Goal: Information Seeking & Learning: Learn about a topic

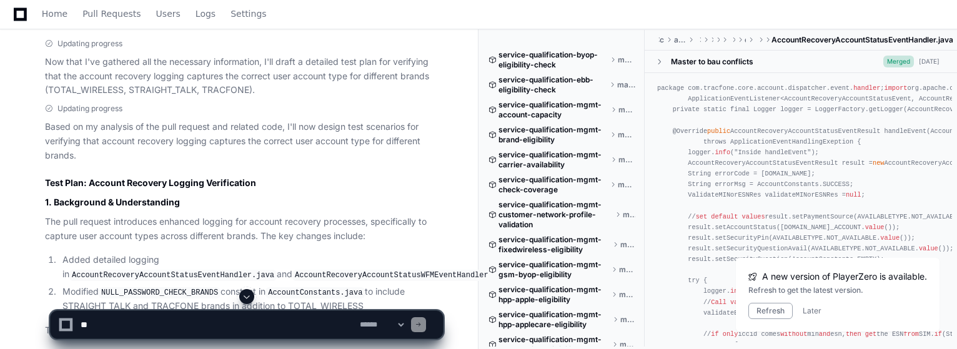
scroll to position [806, 0]
click at [810, 304] on div "Refresh Later" at bounding box center [837, 311] width 179 height 16
click at [812, 309] on button "Later" at bounding box center [812, 311] width 19 height 10
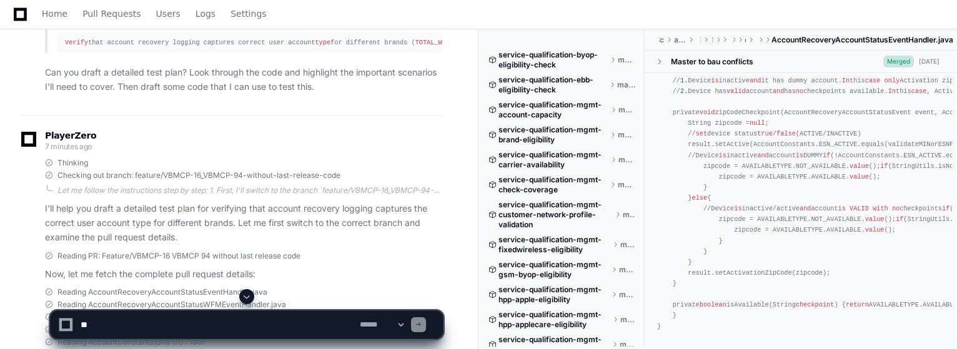
scroll to position [0, 0]
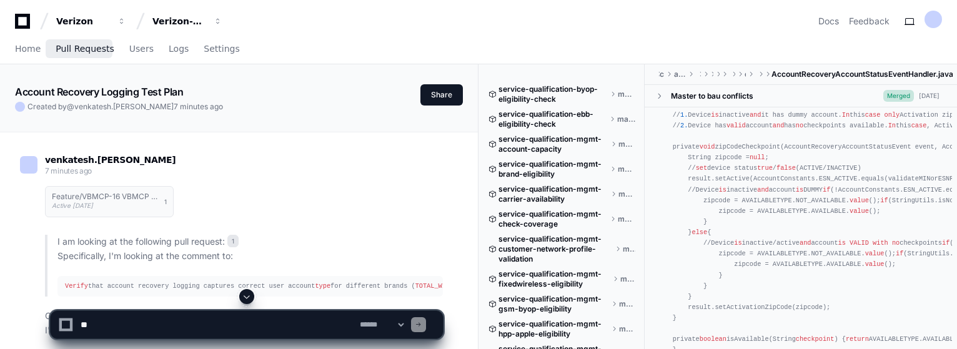
click at [82, 45] on span "Pull Requests" at bounding box center [85, 48] width 58 height 7
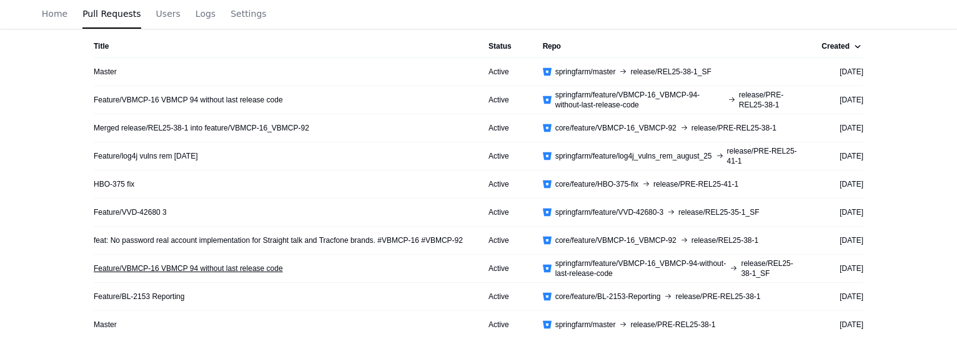
scroll to position [315, 0]
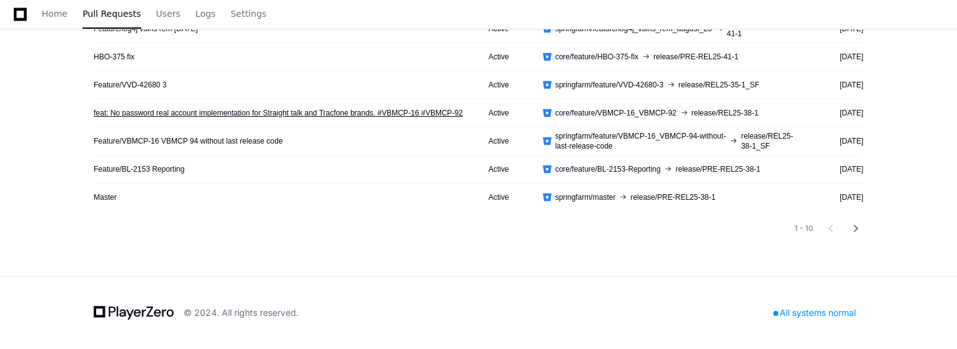
click at [311, 112] on link "feat: No password real account implementation for Straight talk and Tracfone br…" at bounding box center [278, 113] width 369 height 10
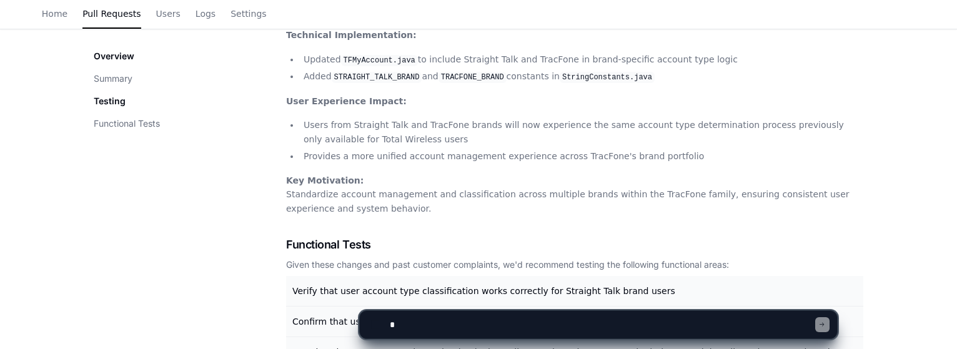
scroll to position [507, 0]
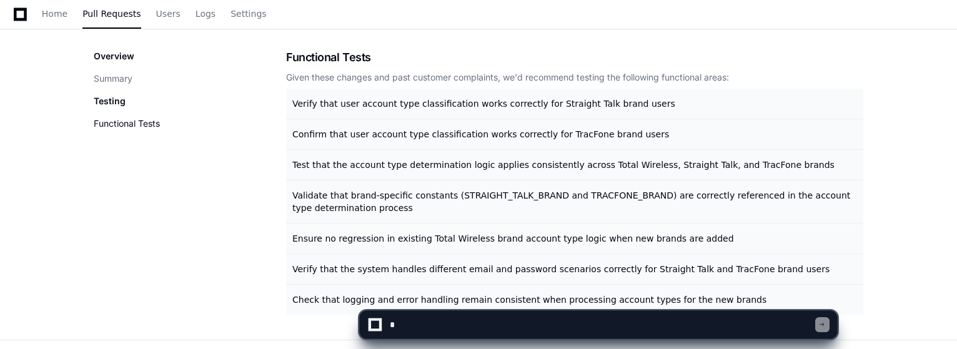
click at [147, 124] on button "Functional Tests" at bounding box center [127, 123] width 66 height 12
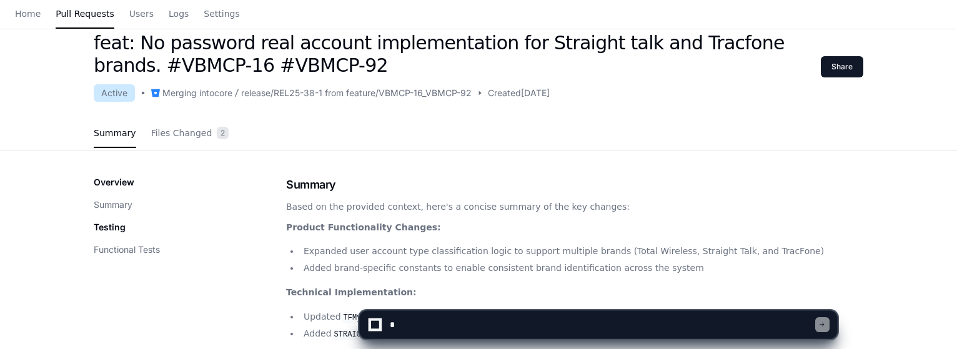
scroll to position [0, 0]
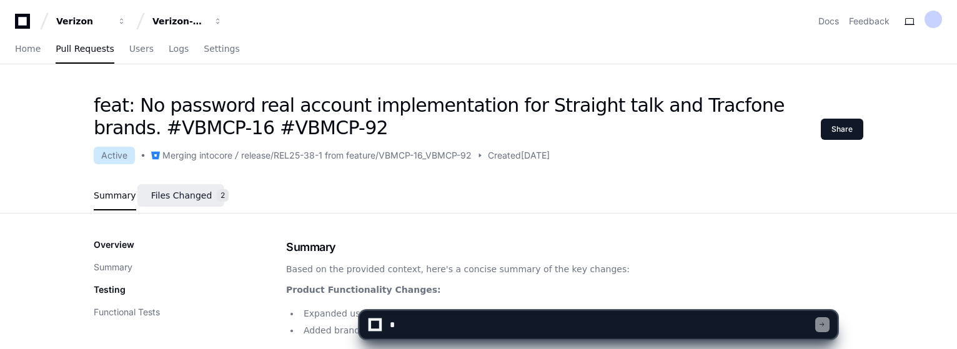
click at [184, 192] on span "Files Changed" at bounding box center [181, 195] width 61 height 7
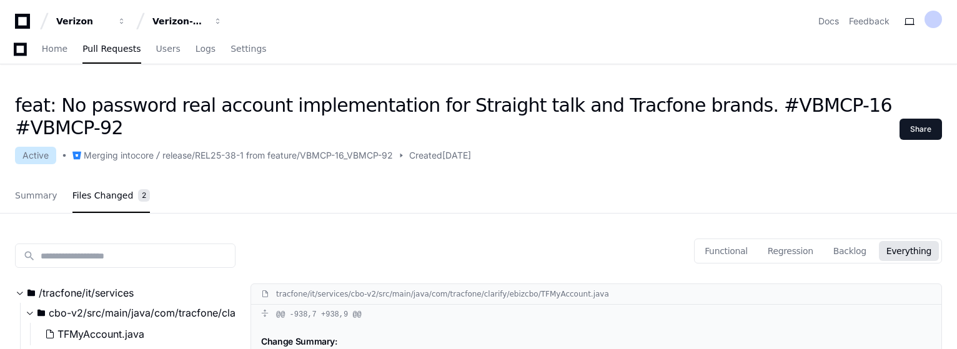
scroll to position [125, 0]
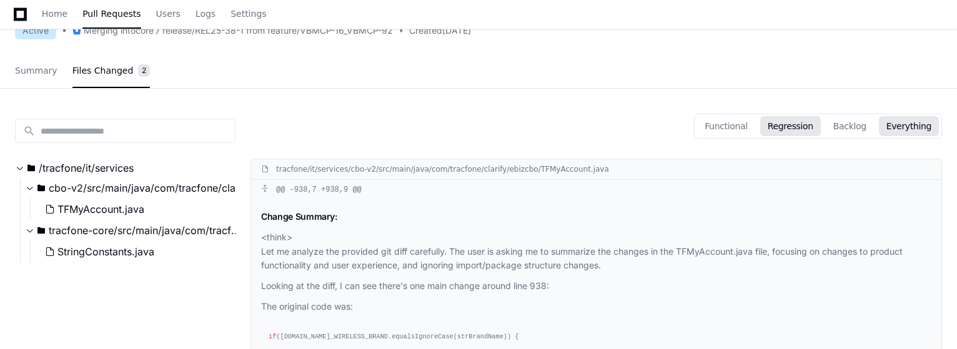
click at [802, 128] on button "Regression" at bounding box center [790, 126] width 61 height 20
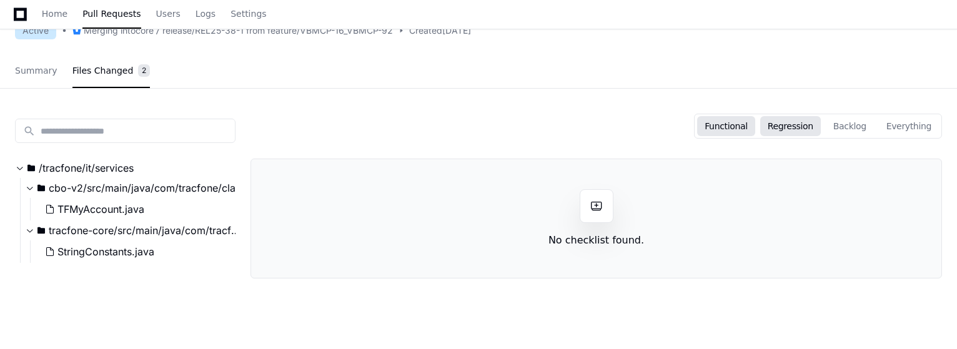
click at [740, 129] on button "Functional" at bounding box center [726, 126] width 58 height 20
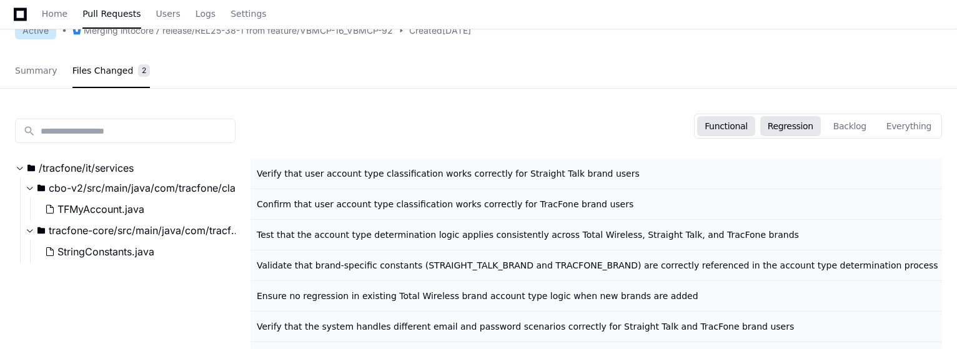
click at [797, 124] on button "Regression" at bounding box center [790, 126] width 61 height 20
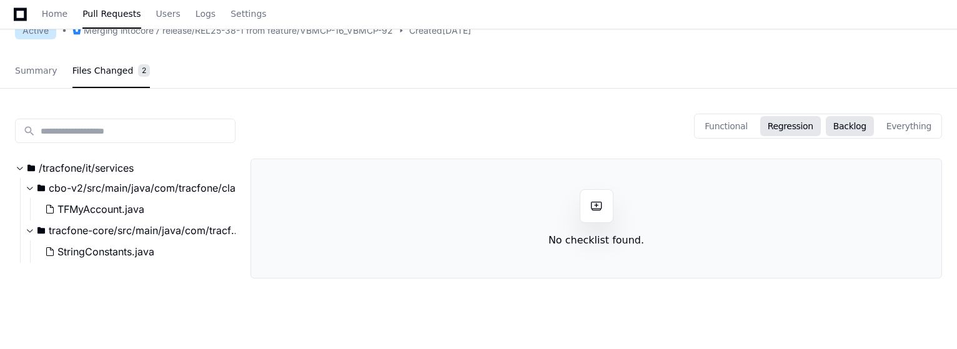
click at [858, 125] on button "Backlog" at bounding box center [850, 126] width 48 height 20
click at [898, 130] on button "Everything" at bounding box center [909, 126] width 60 height 20
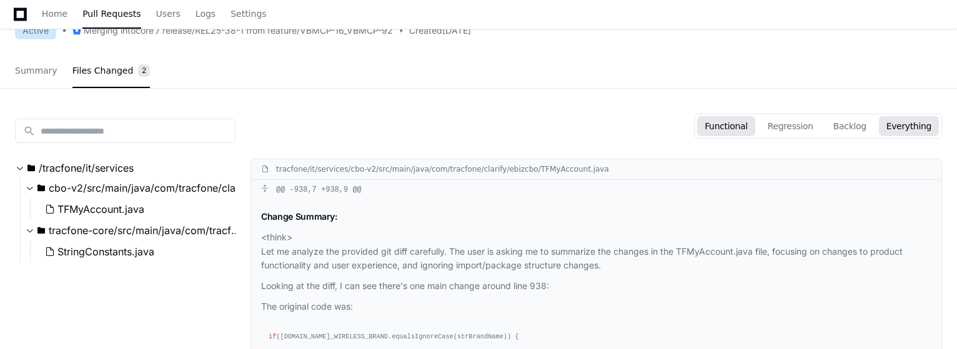
click at [750, 124] on button "Functional" at bounding box center [726, 126] width 58 height 20
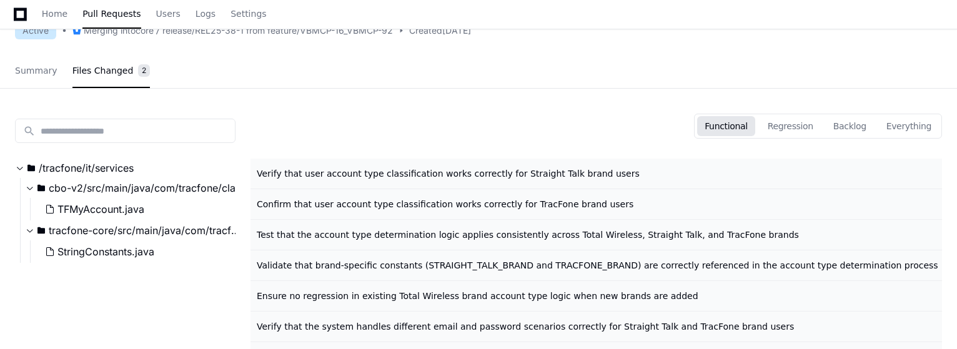
scroll to position [0, 0]
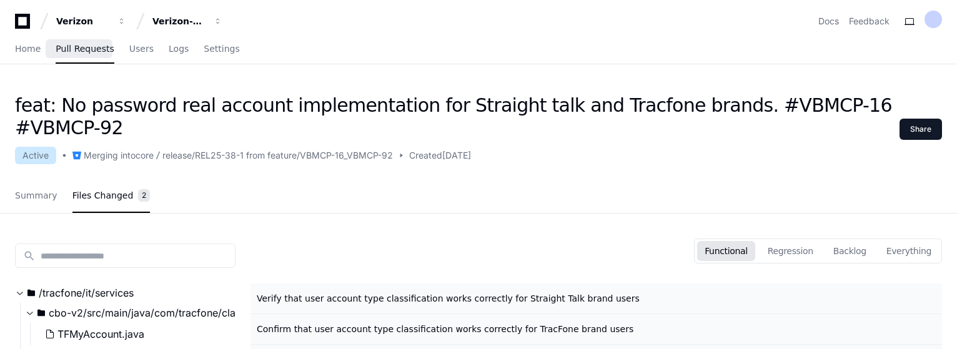
click at [89, 56] on link "Pull Requests" at bounding box center [85, 49] width 58 height 29
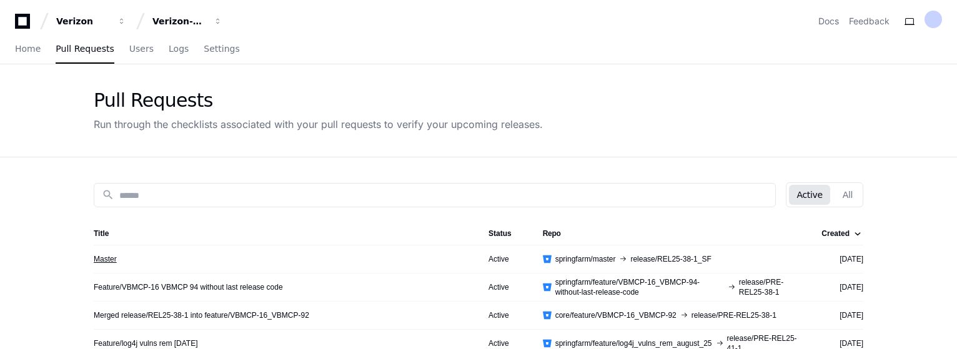
click at [102, 257] on link "Master" at bounding box center [105, 259] width 23 height 10
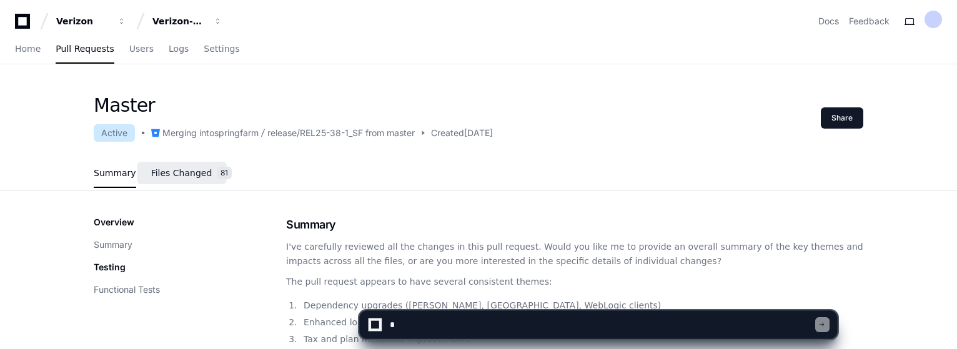
click at [187, 177] on span "Files Changed" at bounding box center [181, 172] width 61 height 7
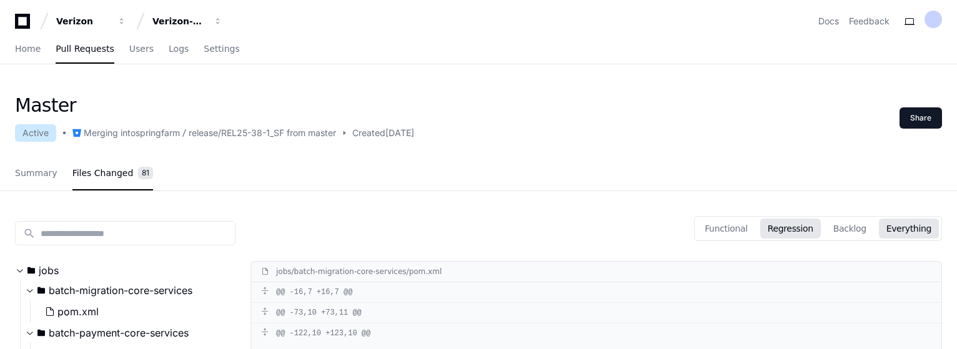
click at [814, 226] on button "Regression" at bounding box center [790, 229] width 61 height 20
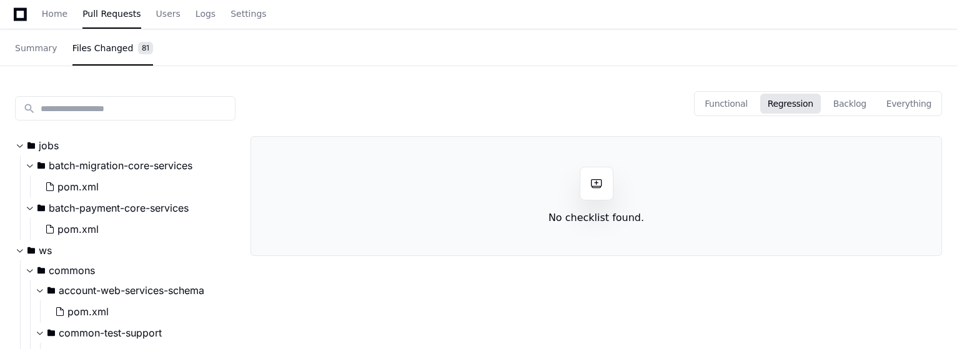
scroll to position [187, 0]
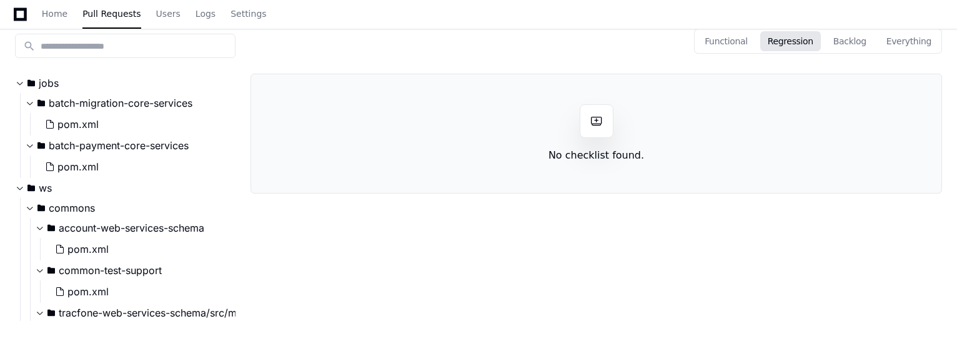
click at [603, 152] on h1 "No checklist found." at bounding box center [596, 155] width 96 height 15
click at [598, 117] on span at bounding box center [596, 121] width 12 height 12
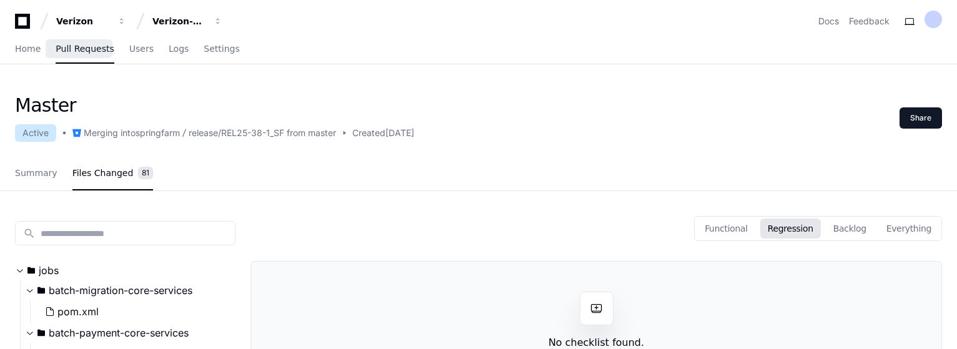
click at [75, 46] on span "Pull Requests" at bounding box center [85, 48] width 58 height 7
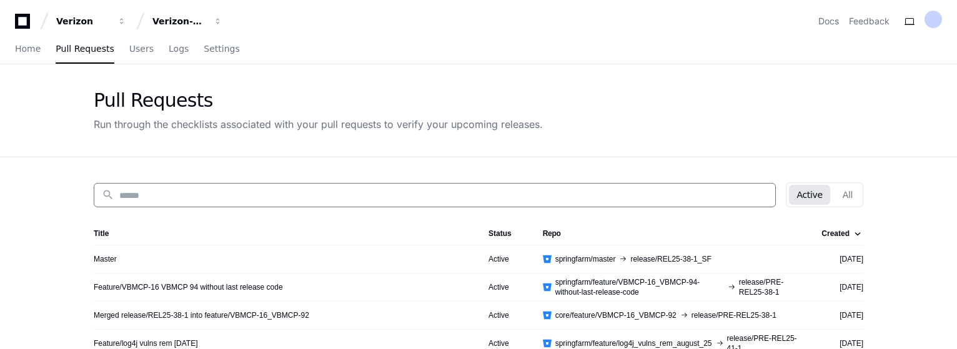
click at [254, 195] on input at bounding box center [443, 195] width 648 height 12
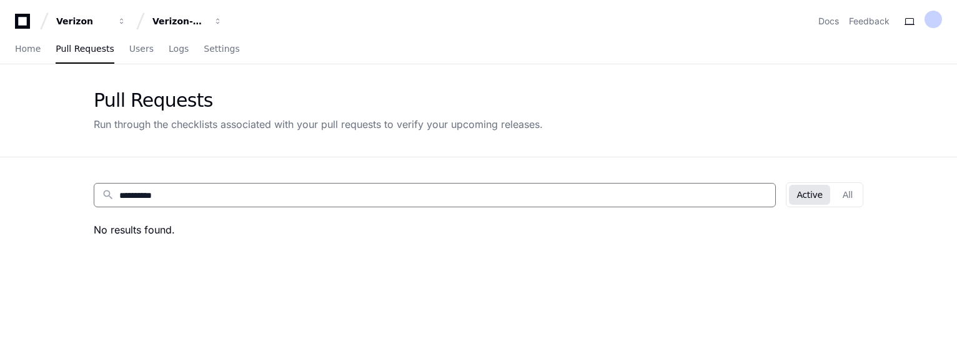
type input "**********"
drag, startPoint x: 246, startPoint y: 190, endPoint x: 6, endPoint y: 182, distance: 240.0
click at [6, 182] on app-pull-request-list-page "**********" at bounding box center [478, 285] width 957 height 442
click at [92, 51] on span "Pull Requests" at bounding box center [85, 48] width 58 height 7
click at [79, 50] on span "Pull Requests" at bounding box center [85, 48] width 58 height 7
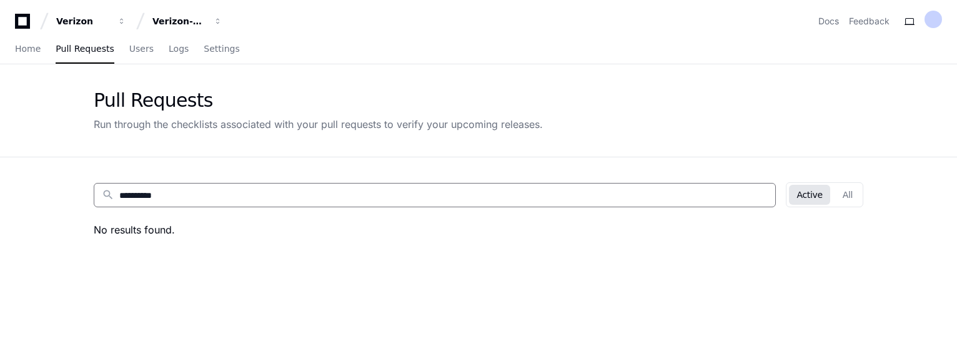
click at [156, 189] on input "**********" at bounding box center [443, 195] width 648 height 12
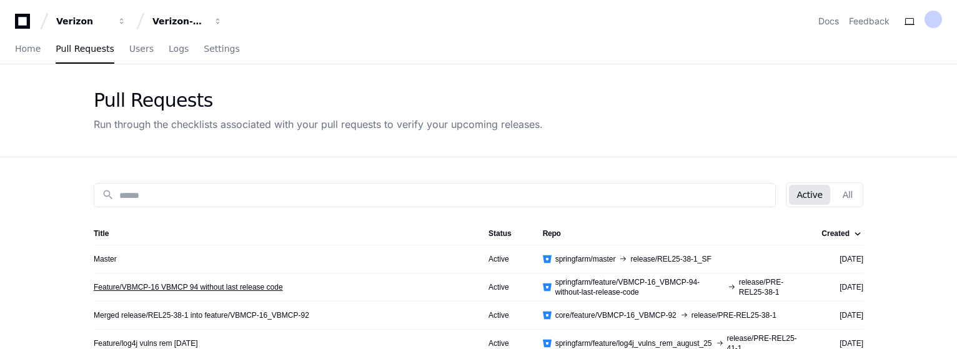
click at [249, 283] on link "Feature/VBMCP-16 VBMCP 94 without last release code" at bounding box center [188, 287] width 189 height 10
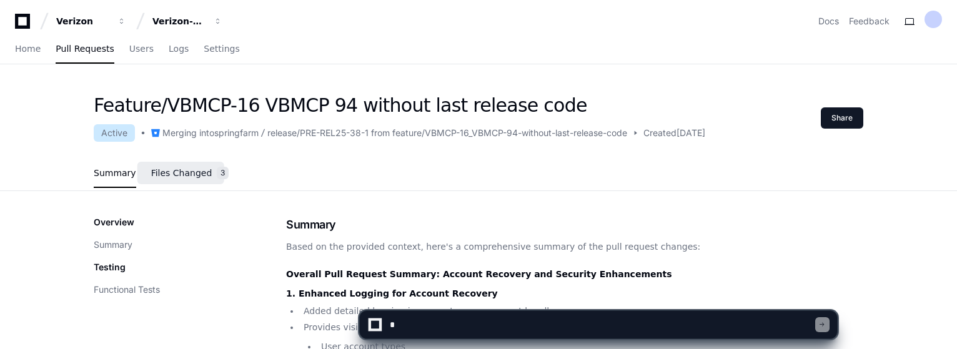
click at [200, 176] on link "Files Changed 3" at bounding box center [190, 174] width 78 height 34
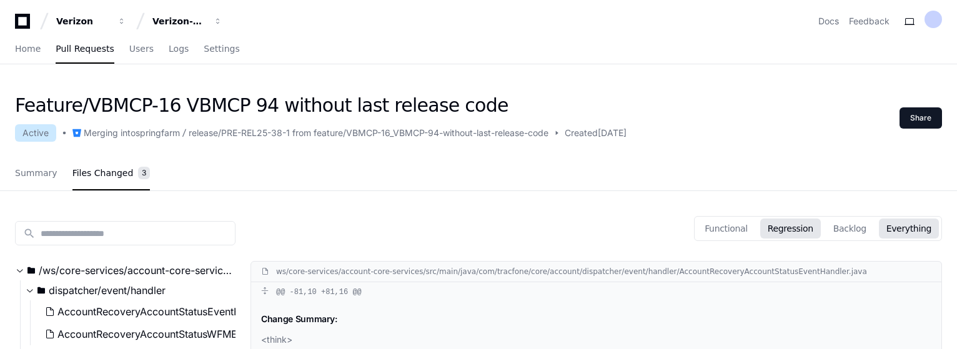
click at [816, 230] on button "Regression" at bounding box center [790, 229] width 61 height 20
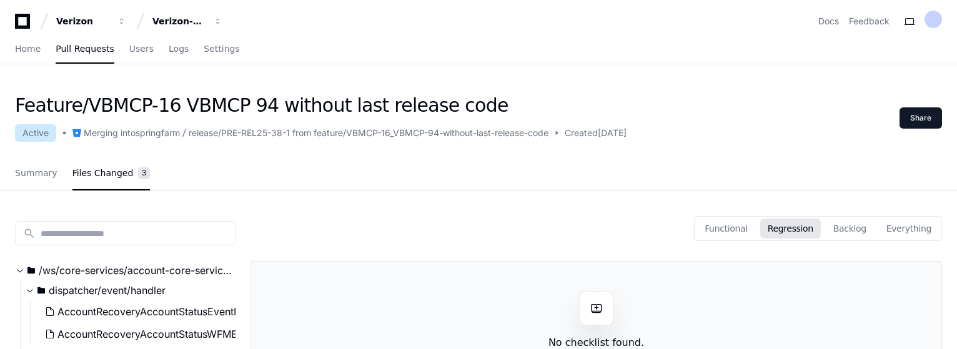
scroll to position [62, 0]
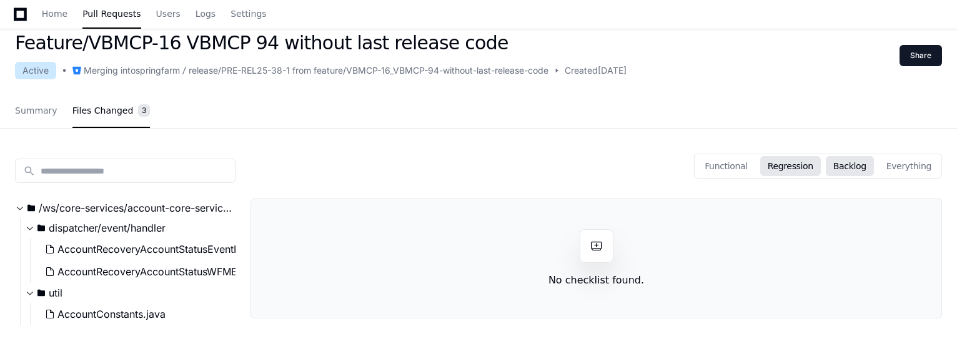
click at [859, 164] on button "Backlog" at bounding box center [850, 166] width 48 height 20
click at [910, 166] on button "Everything" at bounding box center [909, 166] width 60 height 20
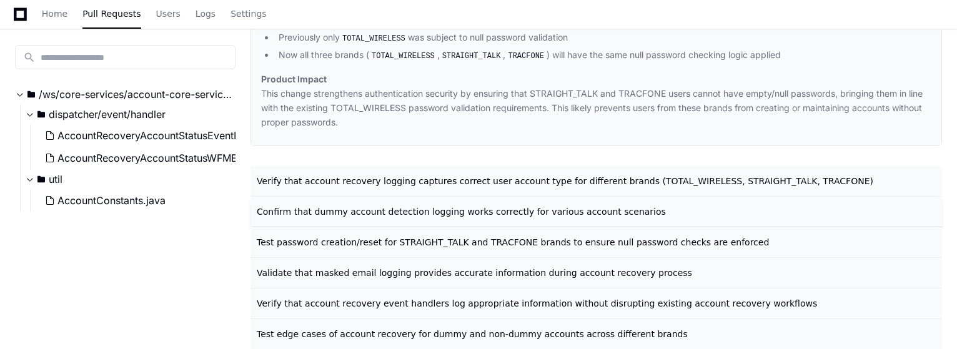
scroll to position [1915, 0]
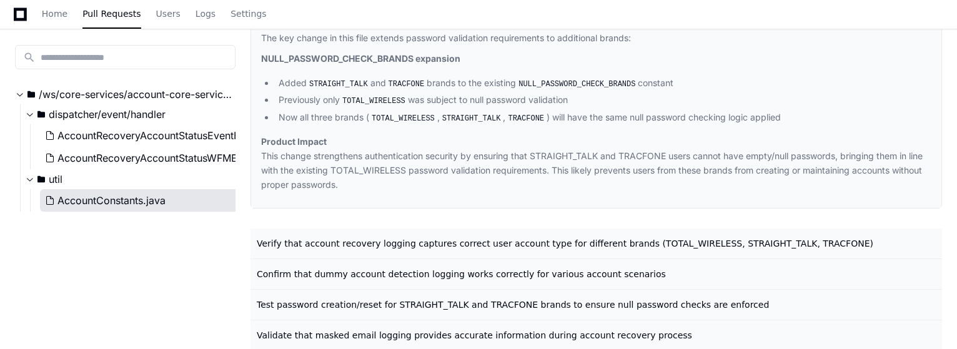
click at [122, 200] on span "AccountConstants.java" at bounding box center [111, 200] width 108 height 15
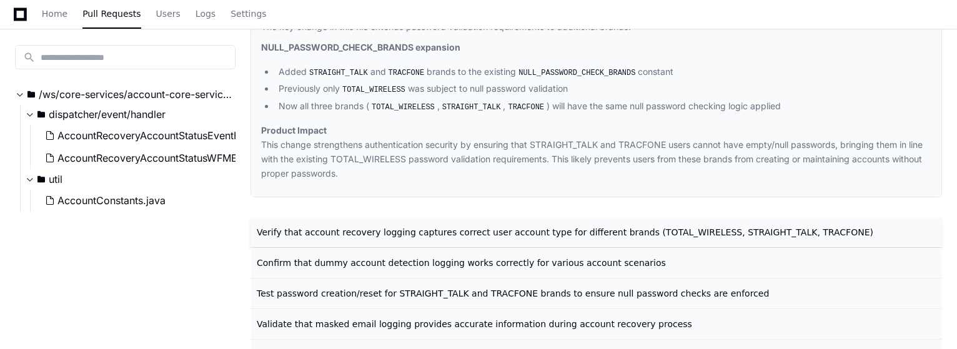
scroll to position [2102, 0]
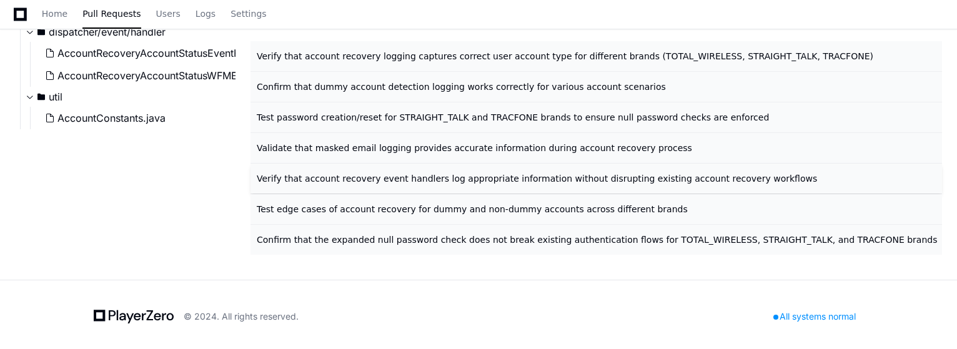
click at [387, 177] on span "Verify that account recovery event handlers log appropriate information without…" at bounding box center [537, 179] width 560 height 10
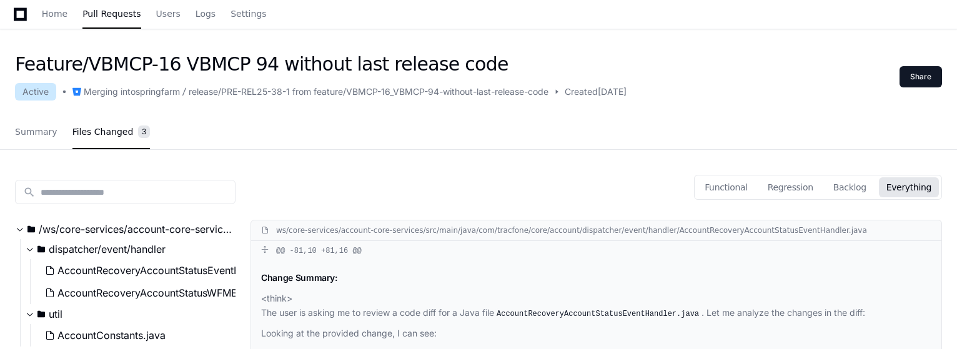
scroll to position [0, 0]
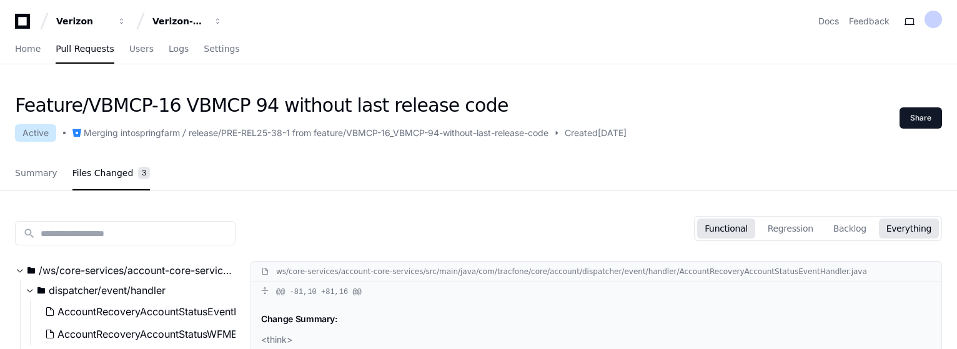
click at [753, 230] on button "Functional" at bounding box center [726, 229] width 58 height 20
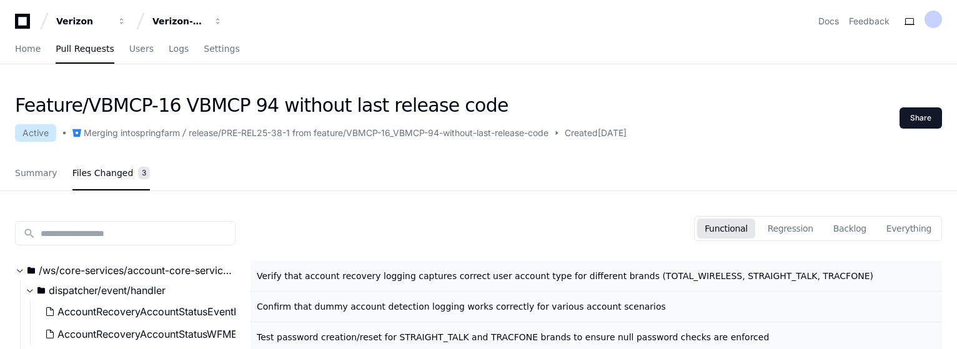
scroll to position [187, 0]
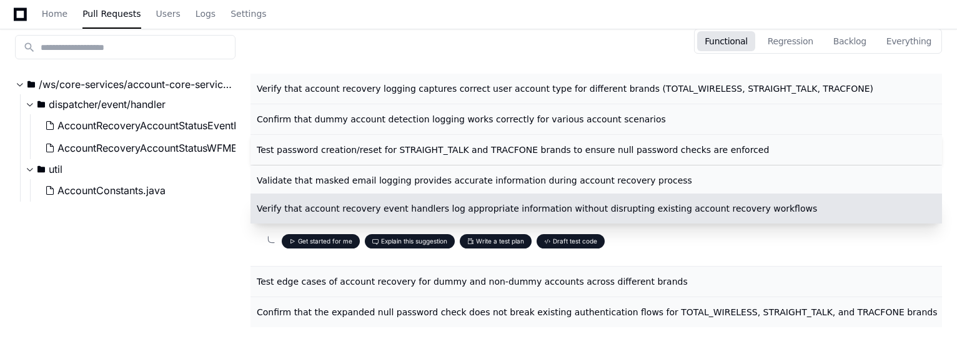
click at [443, 147] on span "Test password creation/reset for STRAIGHT_TALK and TRACFONE brands to ensure nu…" at bounding box center [513, 150] width 512 height 10
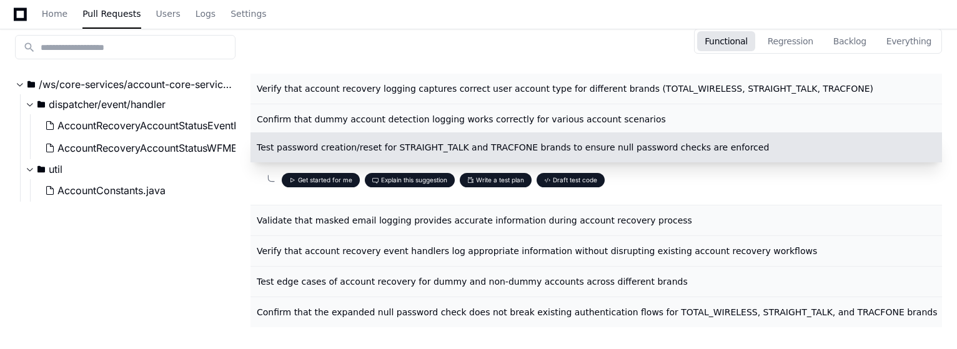
click at [573, 181] on button "Draft test code" at bounding box center [571, 180] width 68 height 14
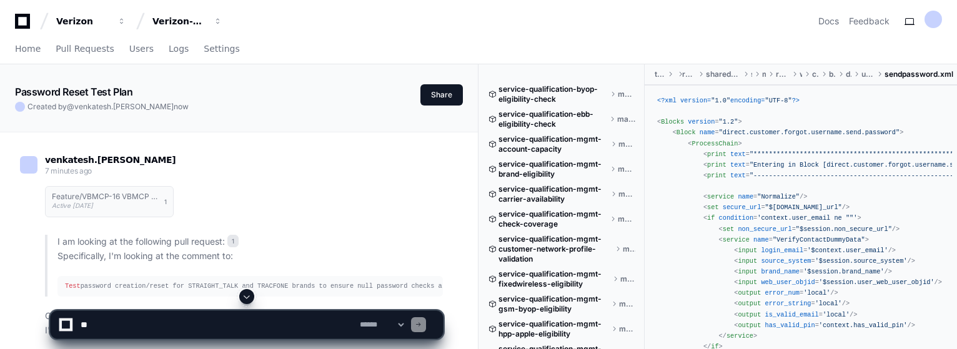
click at [245, 297] on span at bounding box center [247, 297] width 10 height 10
click at [445, 97] on button "Share" at bounding box center [441, 94] width 42 height 21
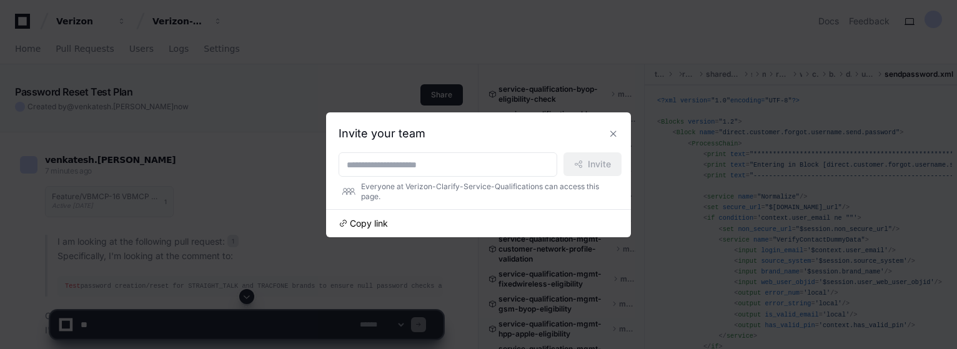
click at [368, 217] on span "Copy link" at bounding box center [369, 223] width 38 height 12
click at [420, 167] on input at bounding box center [448, 165] width 202 height 12
type input "**********"
click at [588, 163] on span "Invite" at bounding box center [599, 164] width 23 height 12
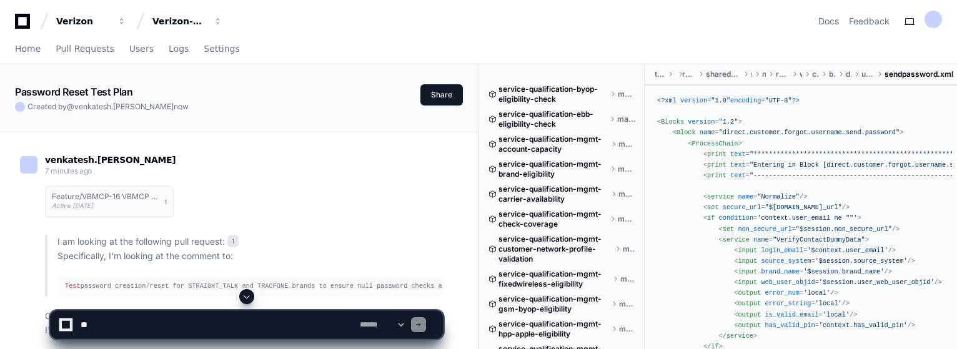
click at [482, 27] on div "Verizon Verizon-Clarify-Service-Qualifications Docs Feedback" at bounding box center [478, 21] width 927 height 22
